Goal: Download file/media

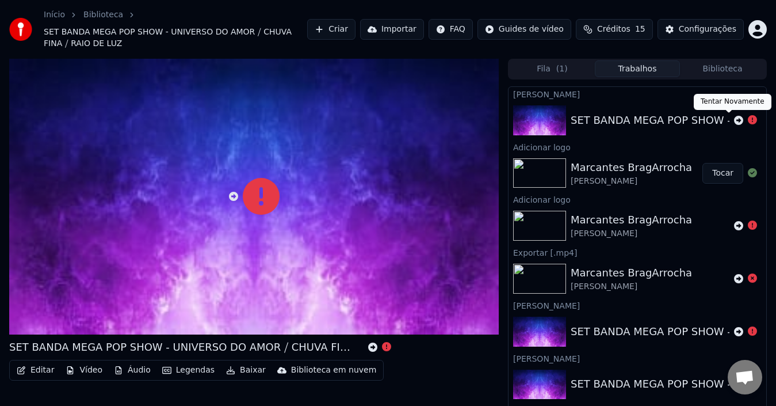
click at [734, 121] on icon at bounding box center [738, 120] width 9 height 9
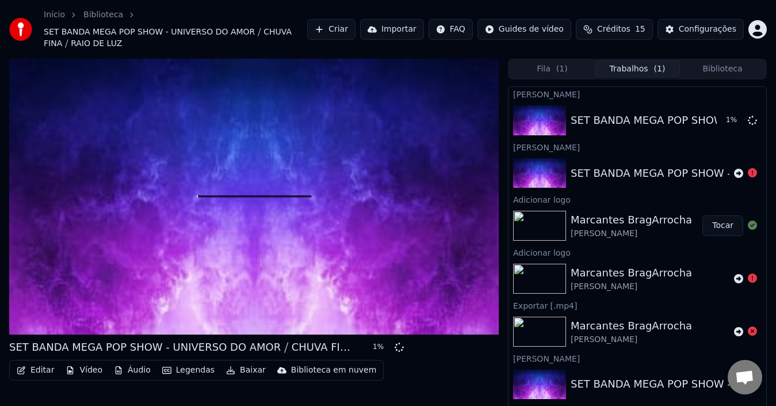
click at [644, 224] on div "Marcantes BragArrocha" at bounding box center [631, 220] width 121 height 16
click at [715, 227] on button "Tocar" at bounding box center [722, 225] width 41 height 21
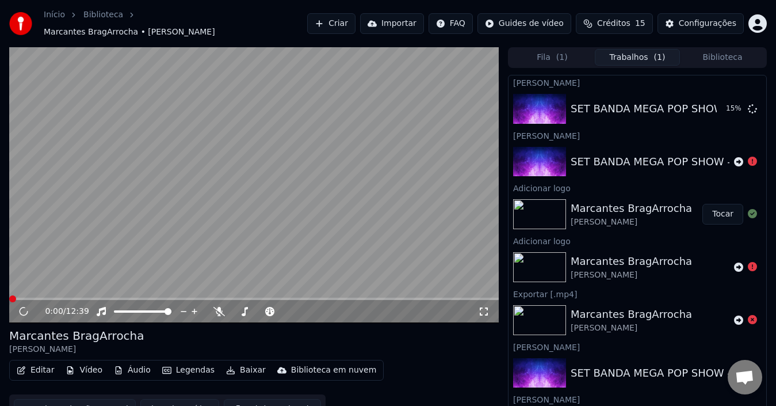
click at [226, 365] on button "Baixar" at bounding box center [245, 370] width 49 height 16
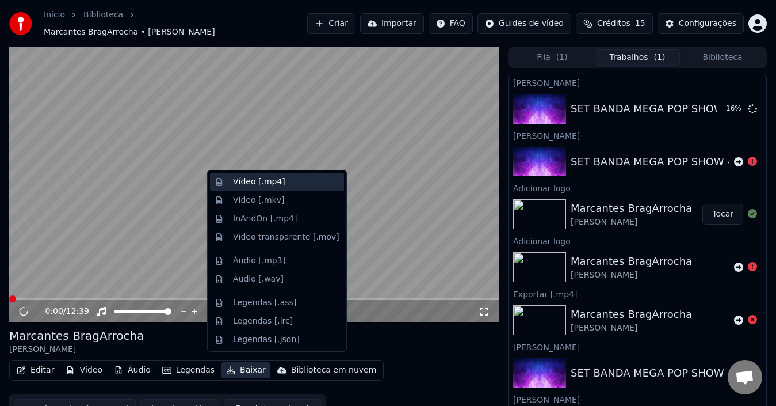
click at [254, 181] on div "Vídeo [.mp4]" at bounding box center [259, 182] width 52 height 12
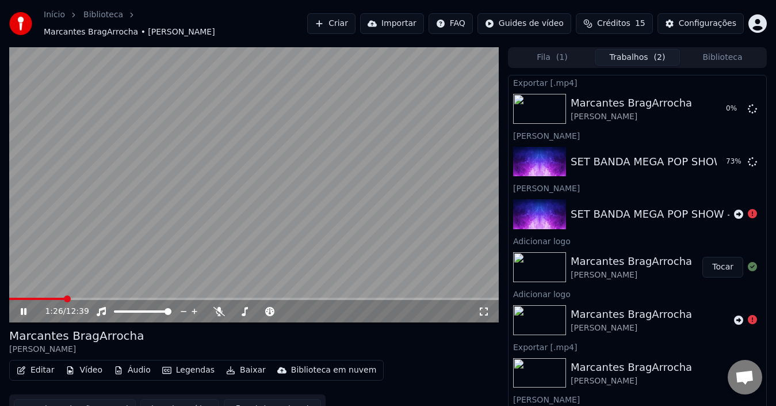
click at [23, 308] on icon at bounding box center [24, 311] width 6 height 7
click at [553, 55] on button "Fila ( 1 )" at bounding box center [552, 57] width 85 height 17
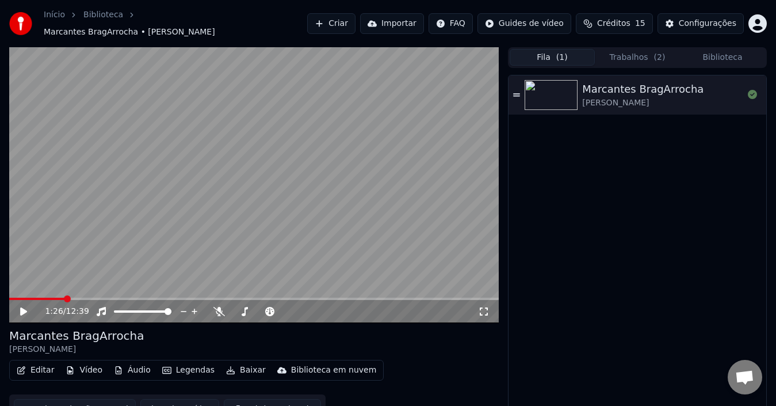
click at [637, 49] on button "Trabalhos ( 2 )" at bounding box center [637, 57] width 85 height 17
